Goal: Information Seeking & Learning: Learn about a topic

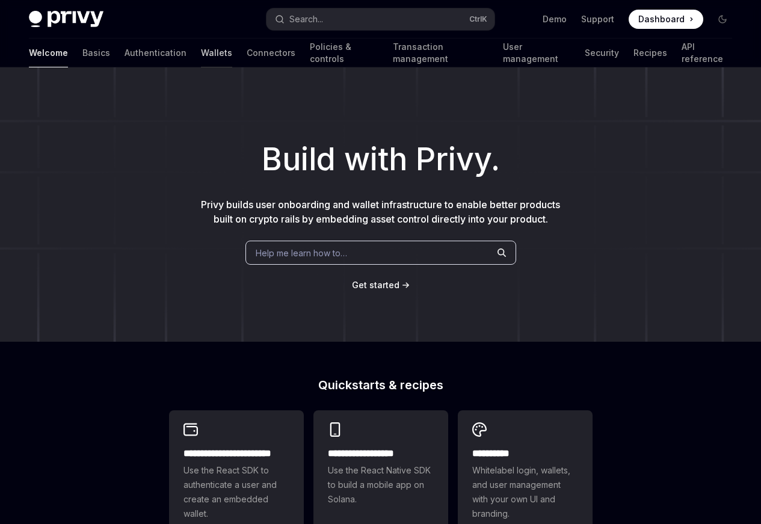
click at [201, 54] on link "Wallets" at bounding box center [216, 53] width 31 height 29
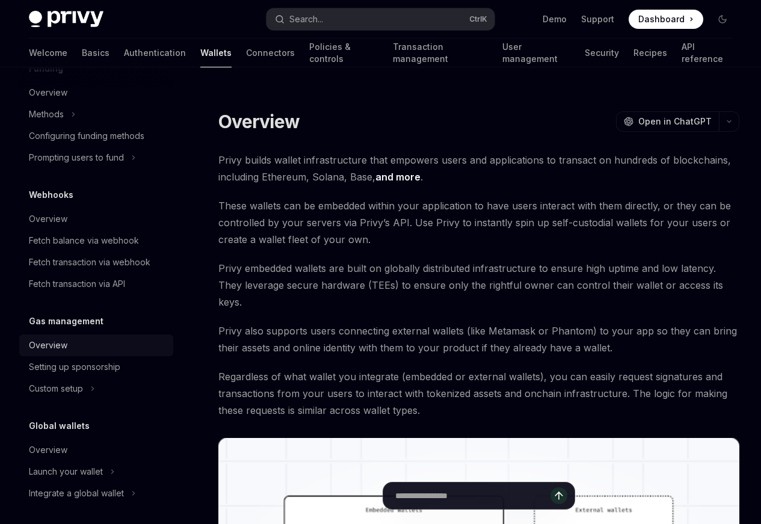
scroll to position [510, 0]
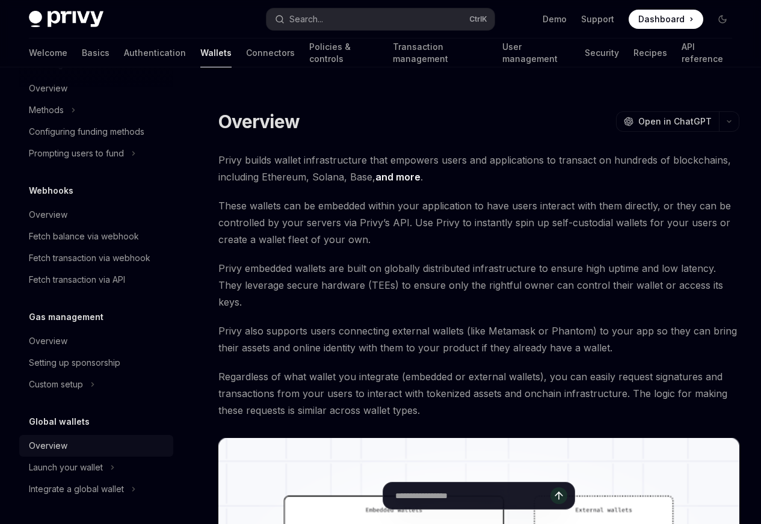
click at [66, 452] on div "Overview" at bounding box center [48, 446] width 39 height 14
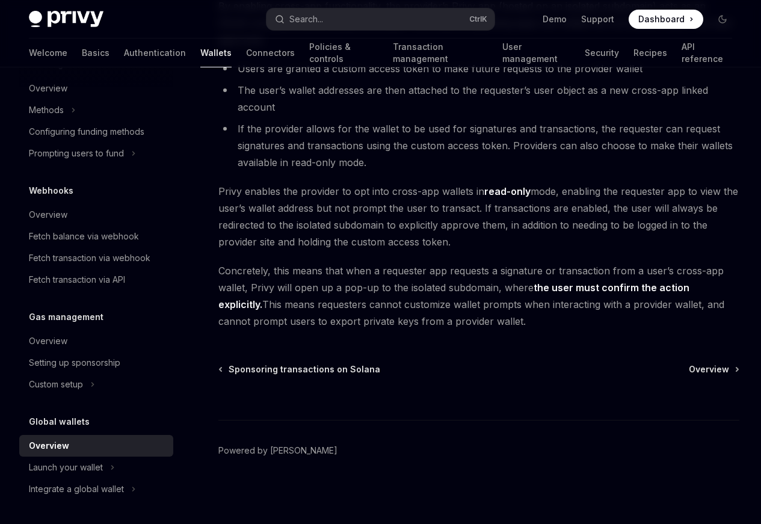
scroll to position [1140, 0]
click at [107, 465] on div "Launch your wallet" at bounding box center [96, 468] width 154 height 22
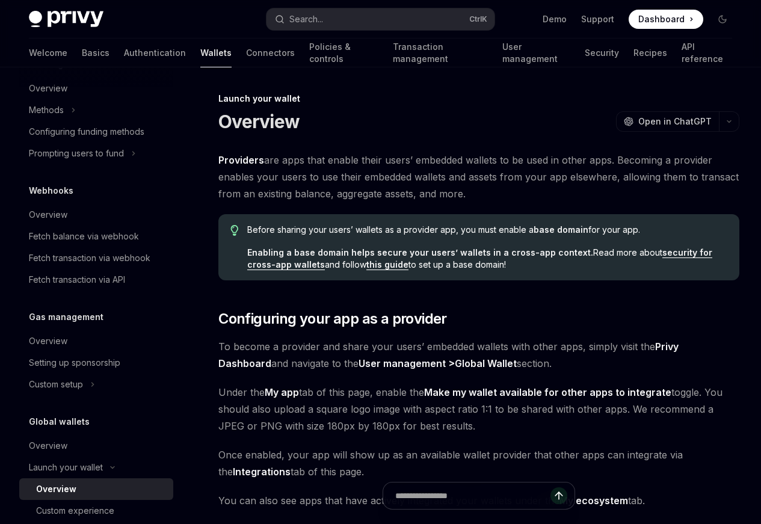
scroll to position [553, 0]
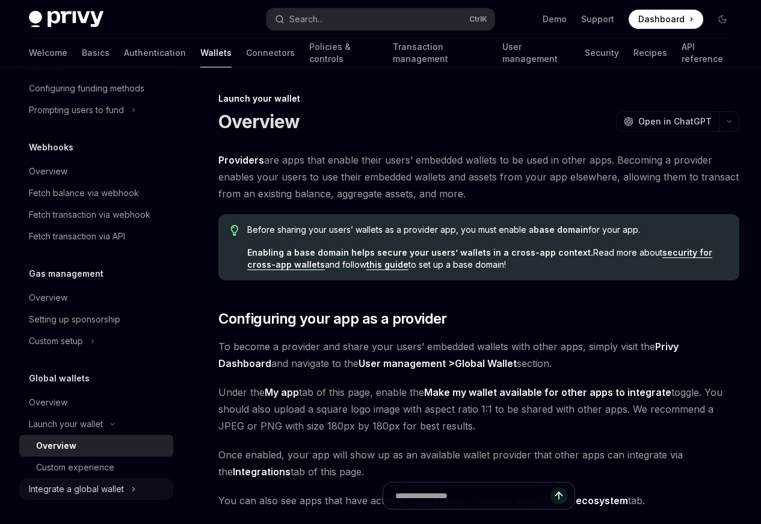
click at [75, 495] on div "Integrate a global wallet" at bounding box center [76, 489] width 95 height 14
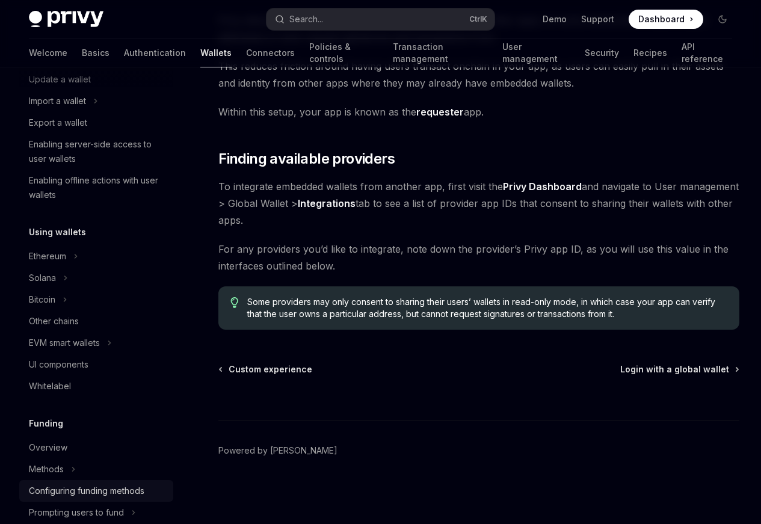
scroll to position [127, 0]
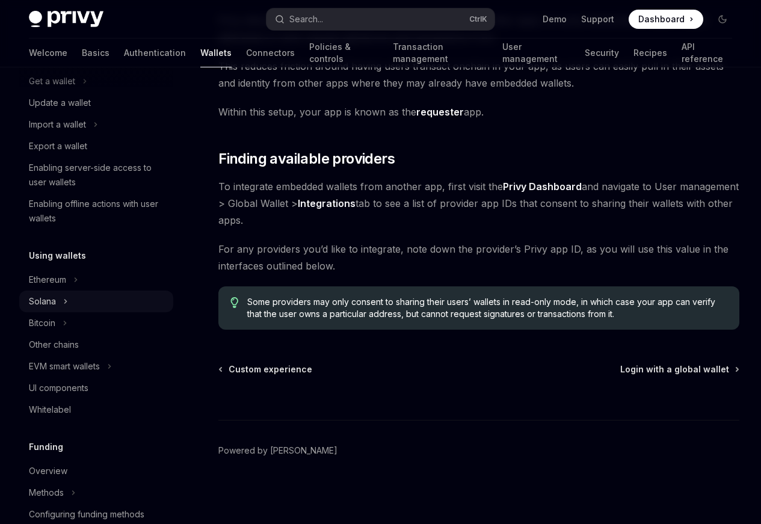
click at [63, 299] on icon at bounding box center [65, 301] width 5 height 14
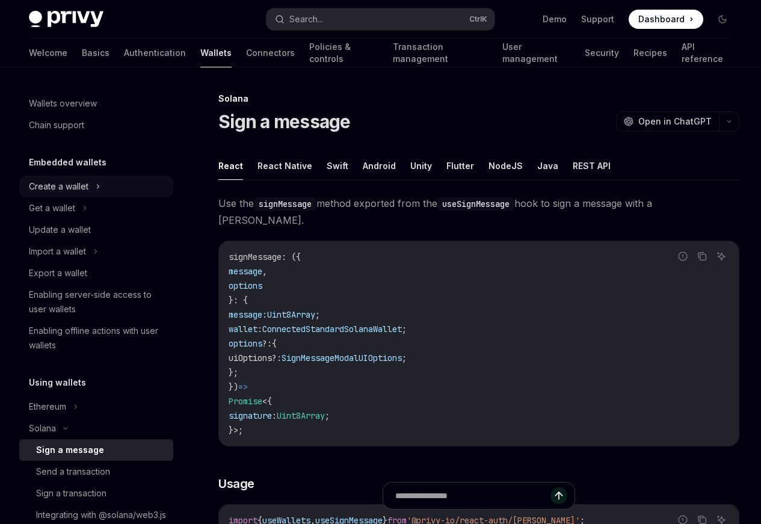
drag, startPoint x: 90, startPoint y: 188, endPoint x: 97, endPoint y: 186, distance: 6.9
click at [91, 188] on div "Create a wallet" at bounding box center [96, 187] width 154 height 22
type textarea "*"
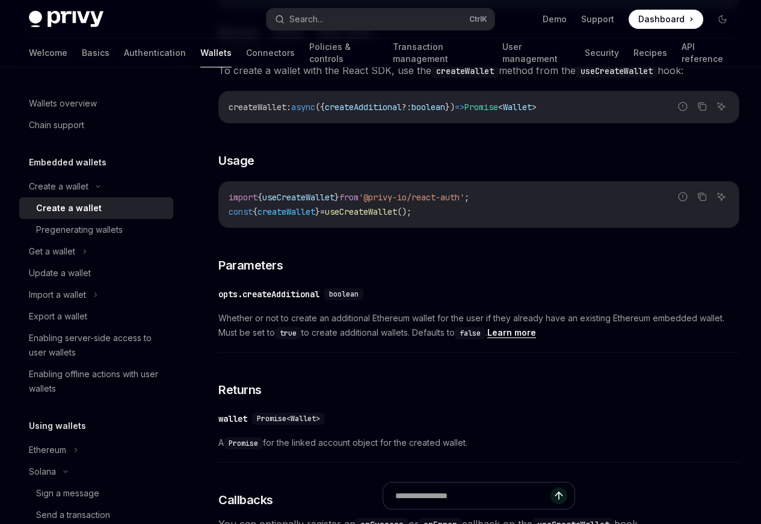
scroll to position [506, 0]
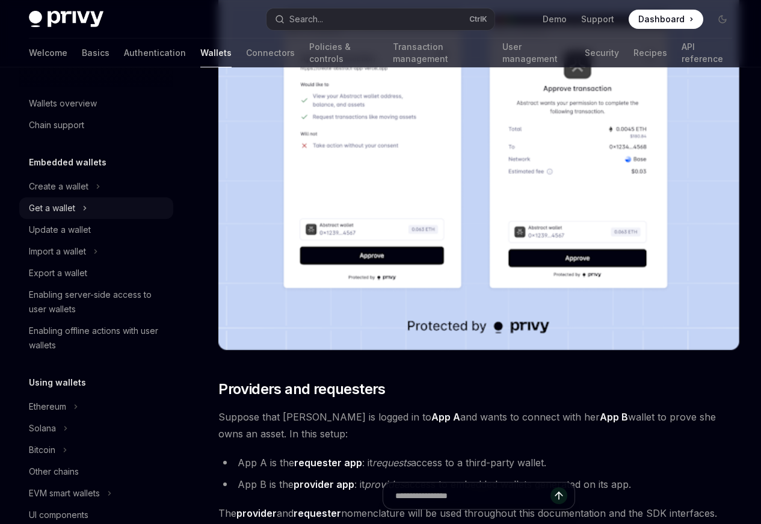
click at [76, 203] on div "Get a wallet" at bounding box center [96, 208] width 154 height 22
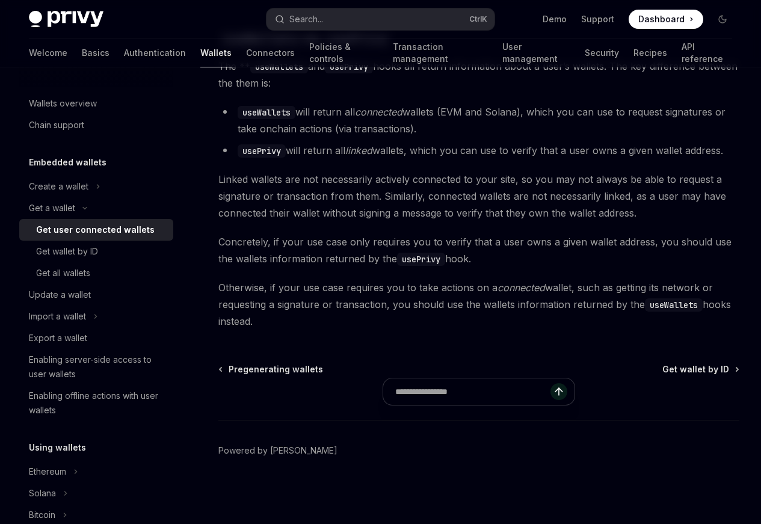
scroll to position [1103, 0]
click at [57, 97] on div "Wallets overview" at bounding box center [63, 103] width 68 height 14
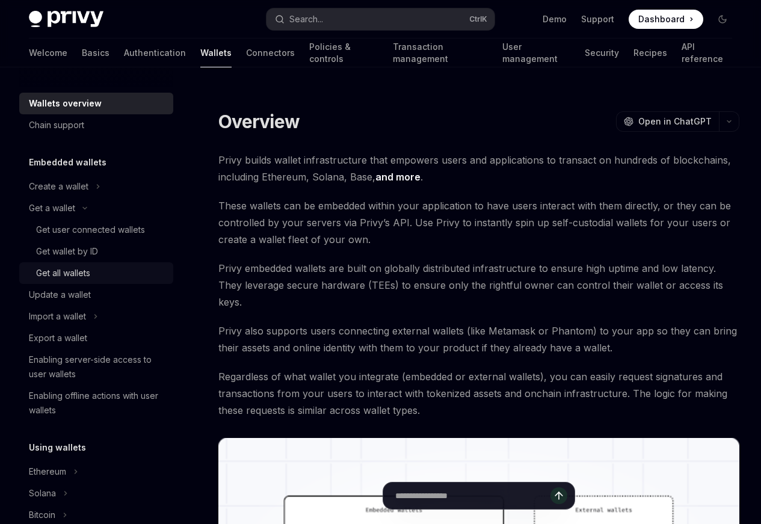
click at [91, 273] on div "Get all wallets" at bounding box center [101, 273] width 130 height 14
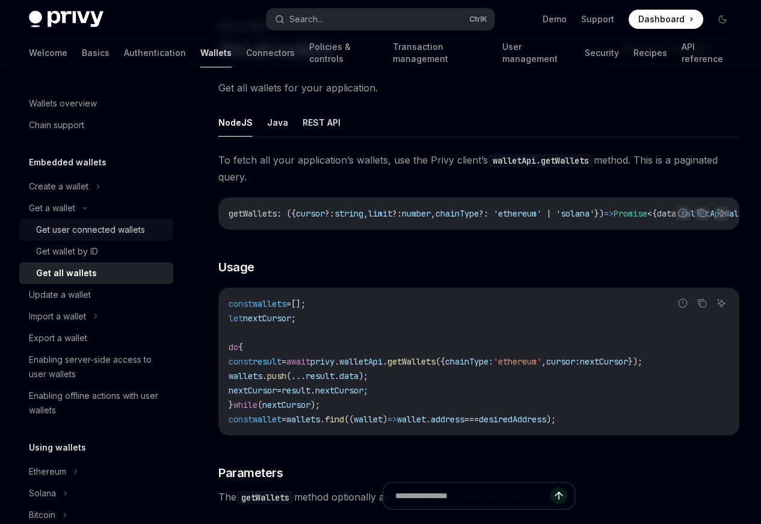
click at [117, 230] on div "Get user connected wallets" at bounding box center [90, 230] width 109 height 14
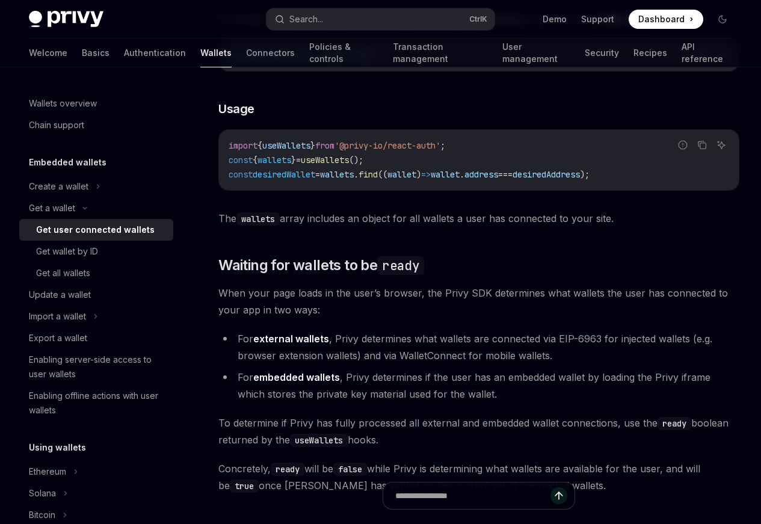
scroll to position [381, 0]
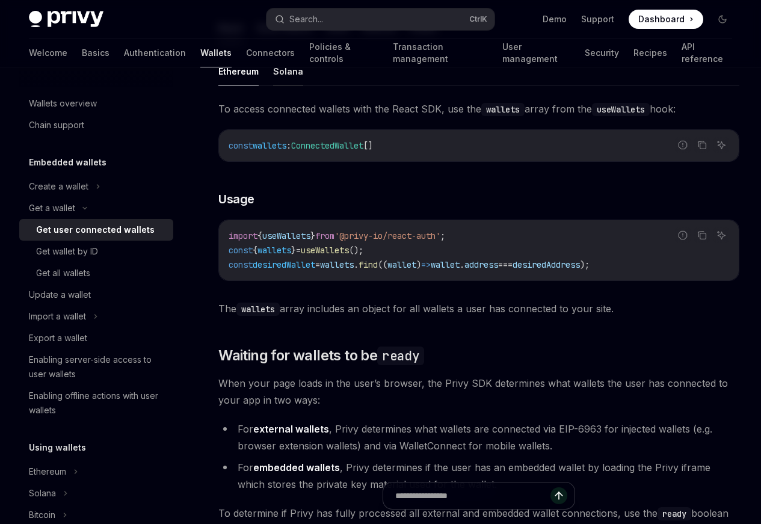
click at [283, 85] on button "Solana" at bounding box center [288, 71] width 30 height 28
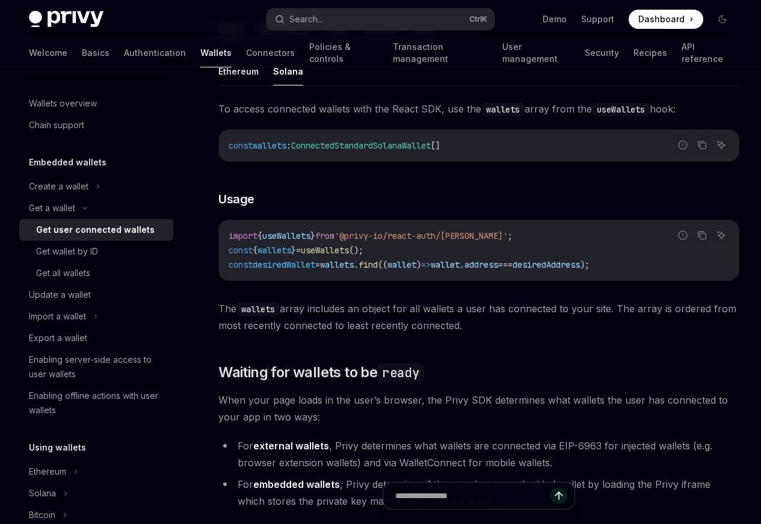
click at [287, 42] on button "React Native" at bounding box center [285, 28] width 55 height 28
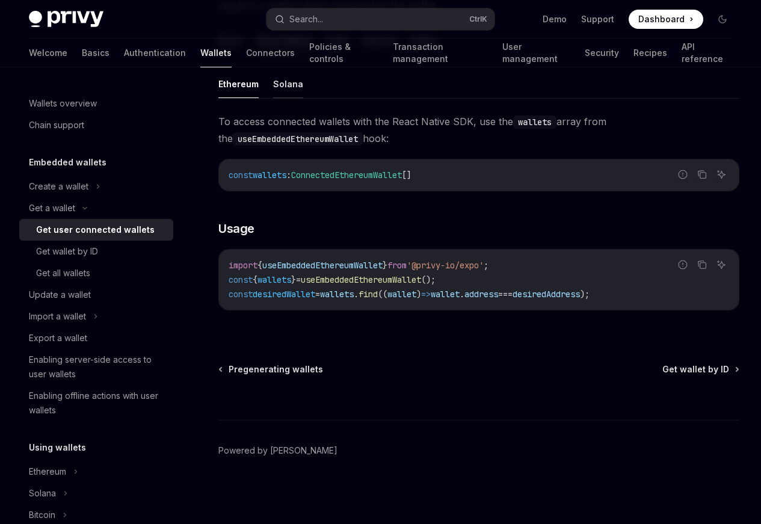
click at [295, 98] on button "Solana" at bounding box center [288, 84] width 30 height 28
click at [415, 55] on button "Flutter" at bounding box center [424, 40] width 28 height 28
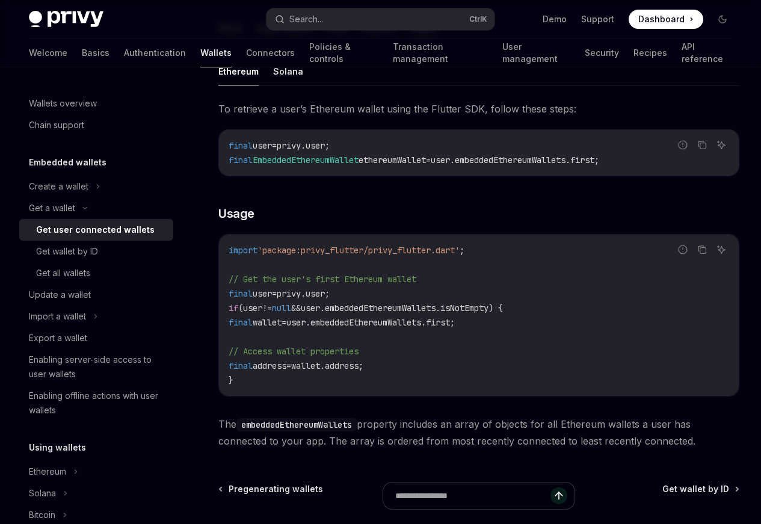
click at [353, 43] on ul "React React Native Swift Android Flutter" at bounding box center [478, 28] width 521 height 29
click at [366, 42] on button "Android" at bounding box center [379, 28] width 33 height 28
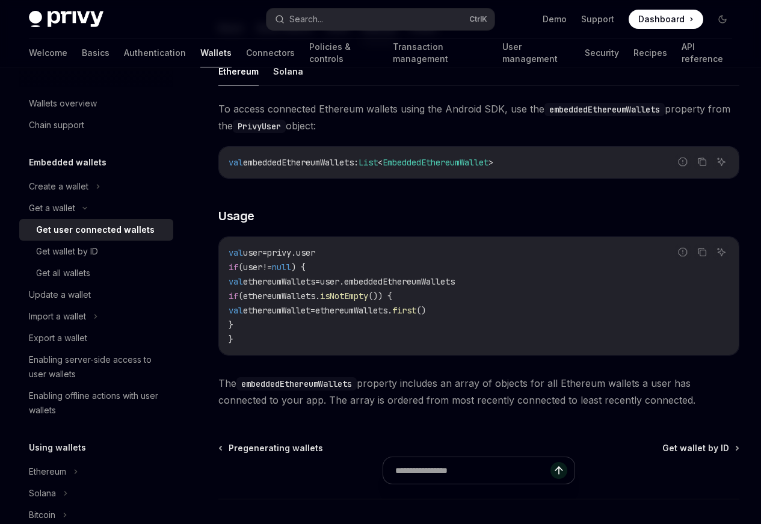
click at [342, 42] on button "Swift" at bounding box center [338, 28] width 22 height 28
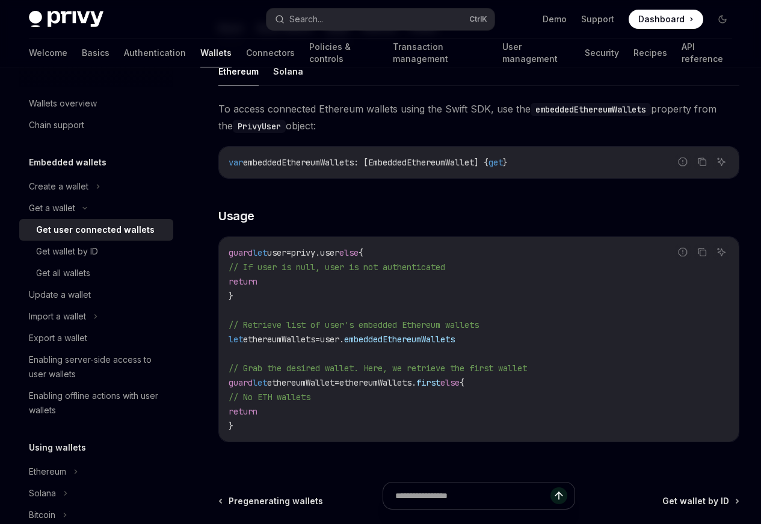
click at [233, 42] on button "React" at bounding box center [230, 28] width 25 height 28
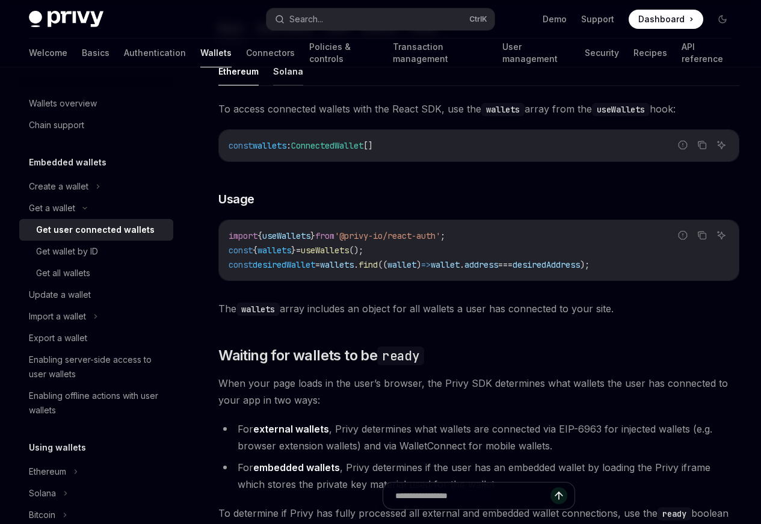
click at [278, 85] on button "Solana" at bounding box center [288, 71] width 30 height 28
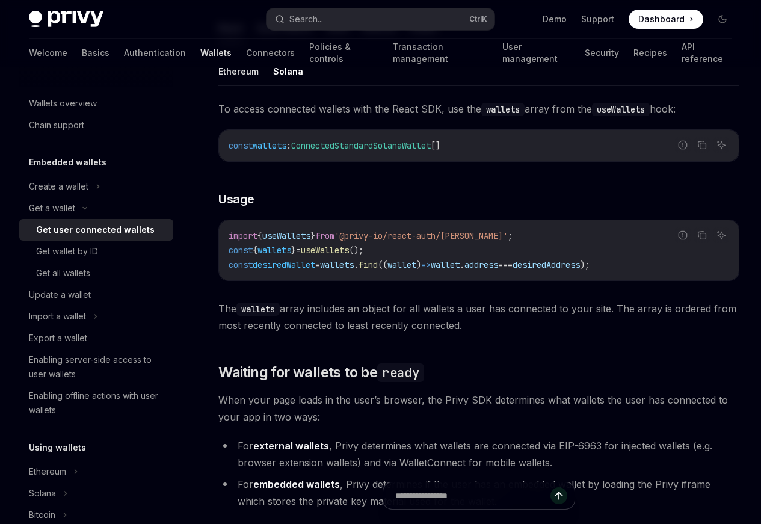
click at [249, 85] on button "Ethereum" at bounding box center [238, 71] width 40 height 28
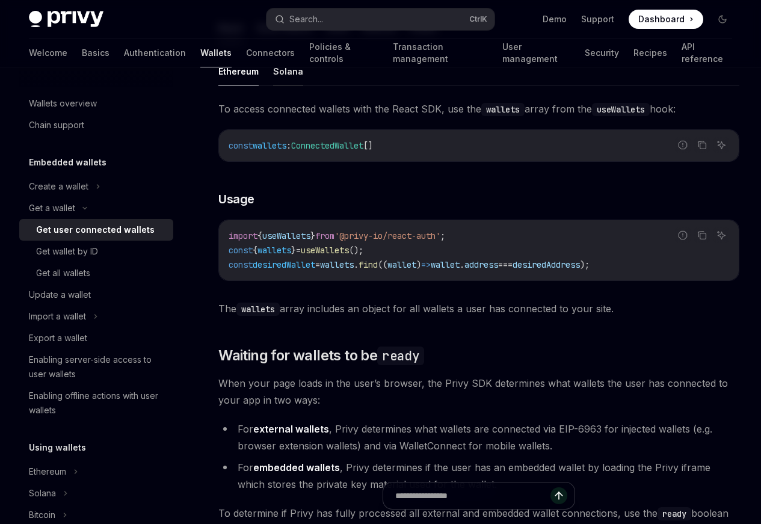
click at [287, 85] on button "Solana" at bounding box center [288, 71] width 30 height 28
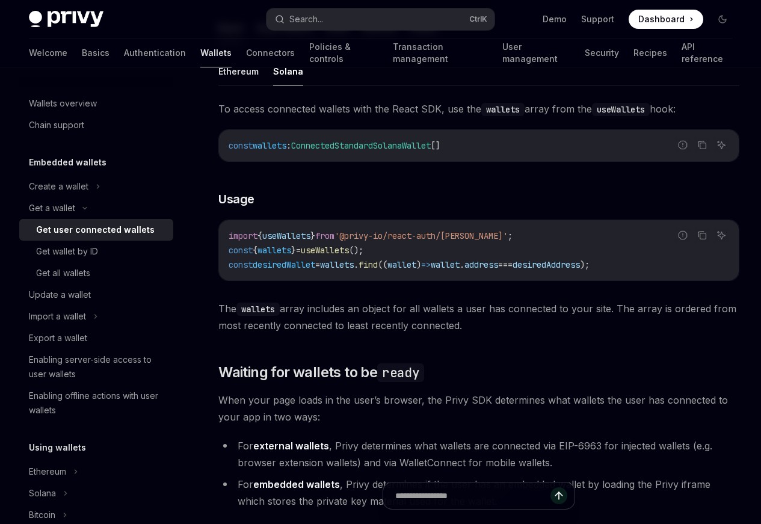
click at [0, 0] on link "useWallets vs. usePrivy" at bounding box center [0, 0] width 0 height 0
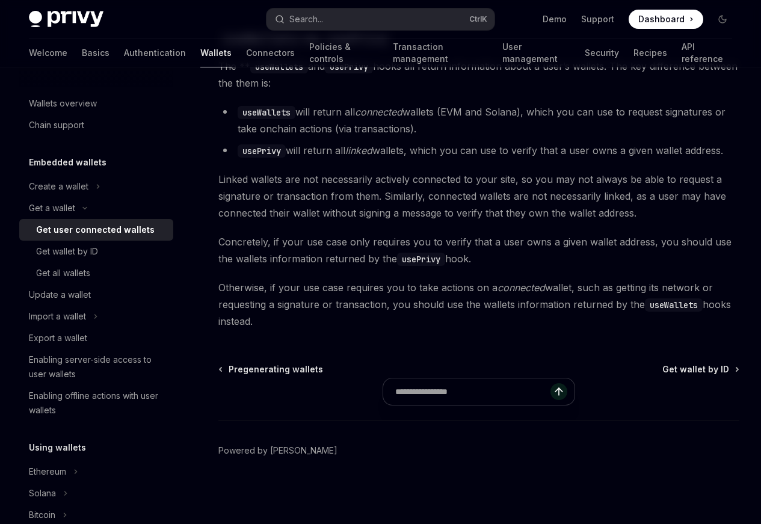
scroll to position [956, 0]
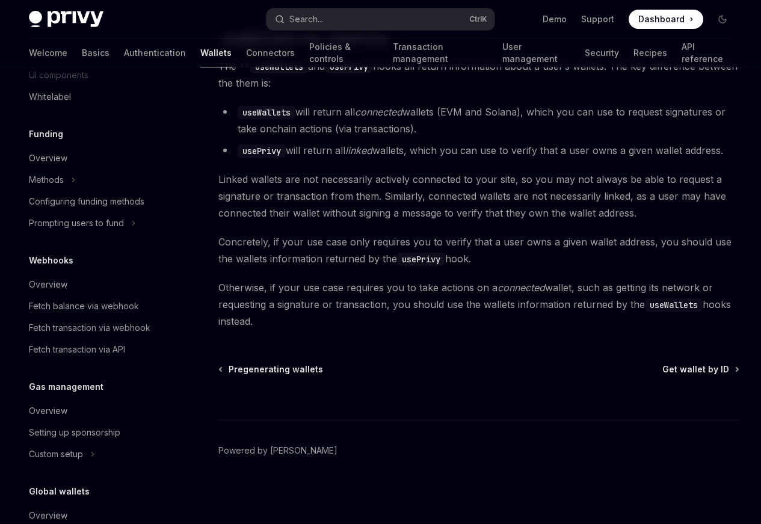
scroll to position [575, 0]
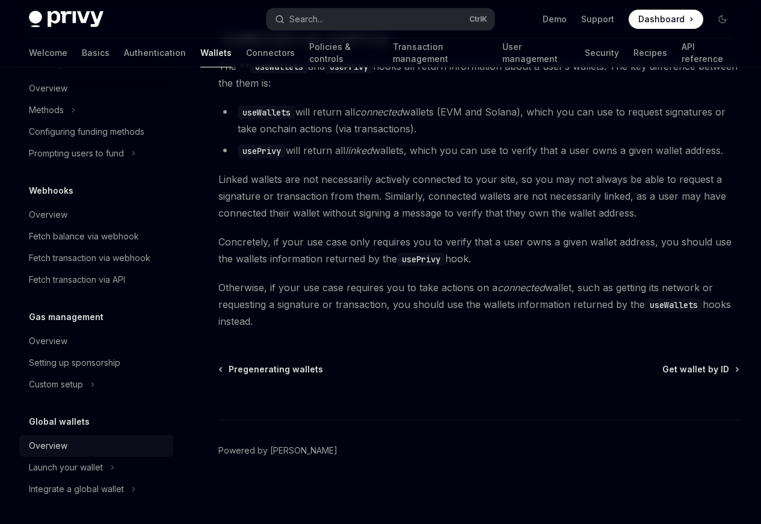
click at [54, 450] on div "Overview" at bounding box center [48, 446] width 39 height 14
type textarea "*"
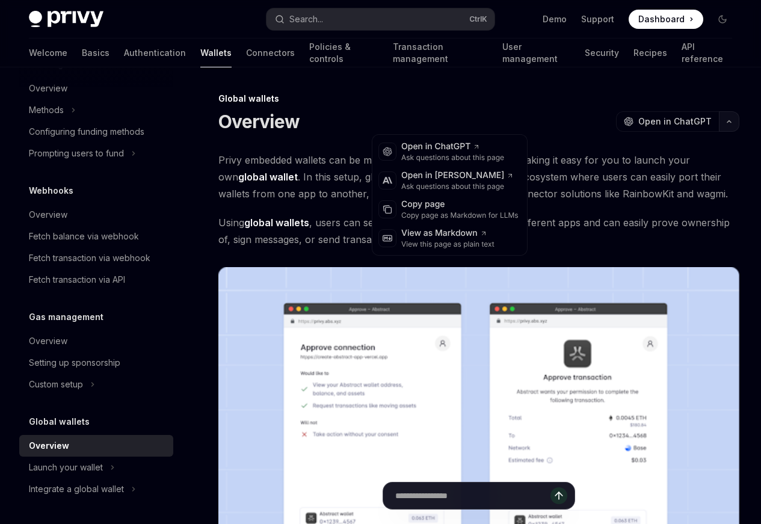
click at [719, 120] on button "button" at bounding box center [729, 121] width 20 height 20
click at [435, 208] on div "Copy page" at bounding box center [459, 205] width 117 height 12
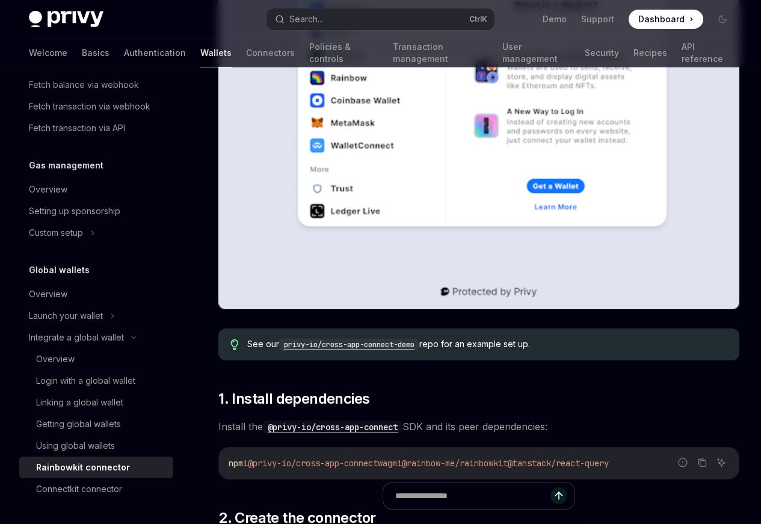
scroll to position [506, 0]
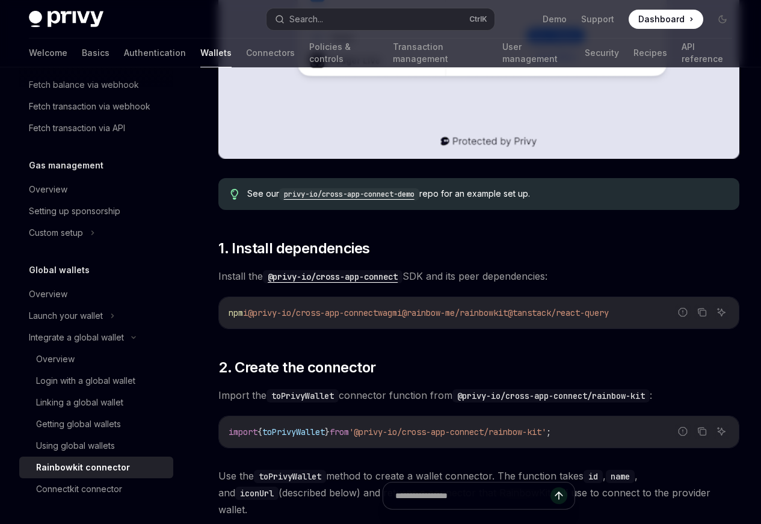
drag, startPoint x: 371, startPoint y: 226, endPoint x: 403, endPoint y: 228, distance: 32.5
click at [403, 297] on div "npm i @privy-io/cross-app-connect wagmi @rainbow-me/rainbowkit @tanstack/react-…" at bounding box center [479, 312] width 520 height 31
